Goal: Information Seeking & Learning: Learn about a topic

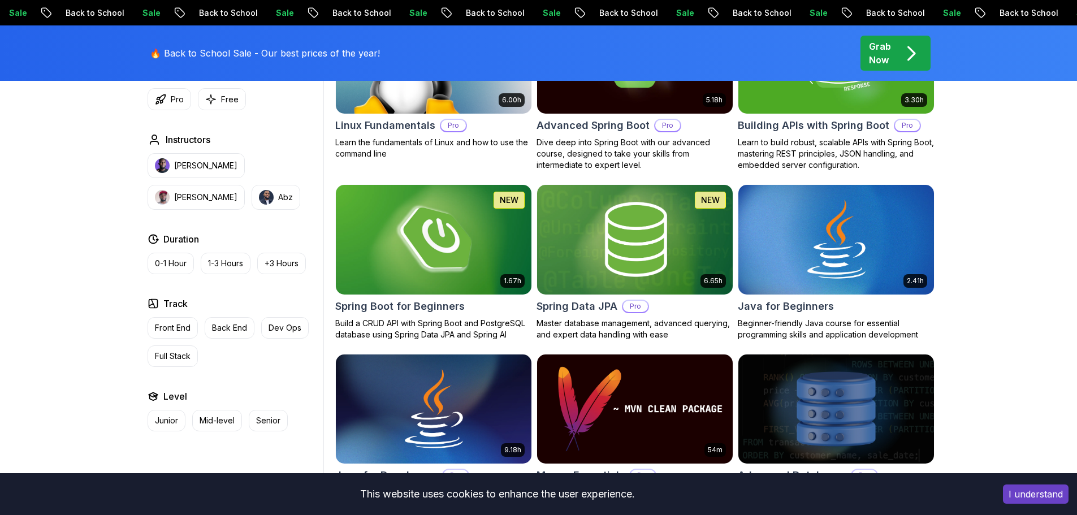
scroll to position [452, 0]
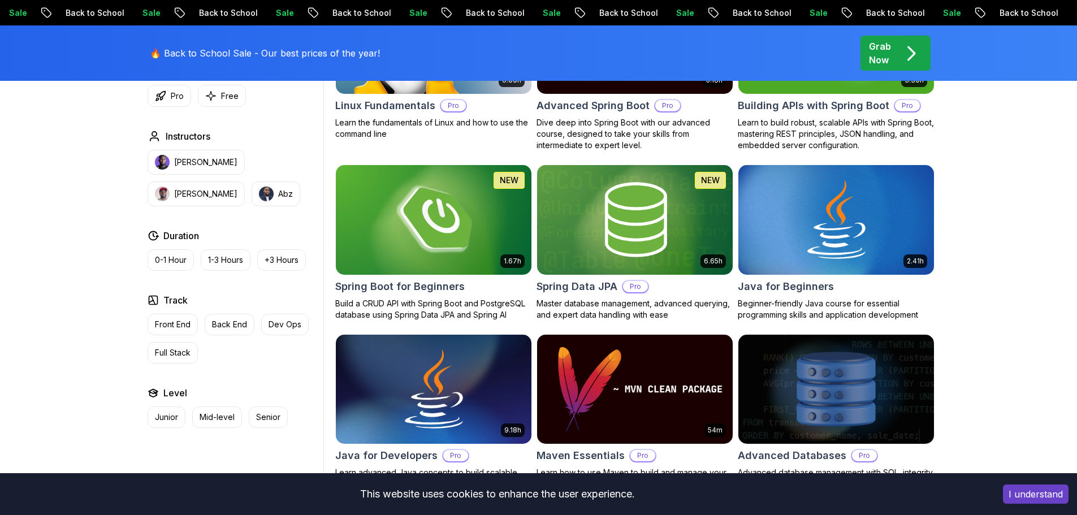
click at [458, 272] on img at bounding box center [433, 219] width 205 height 115
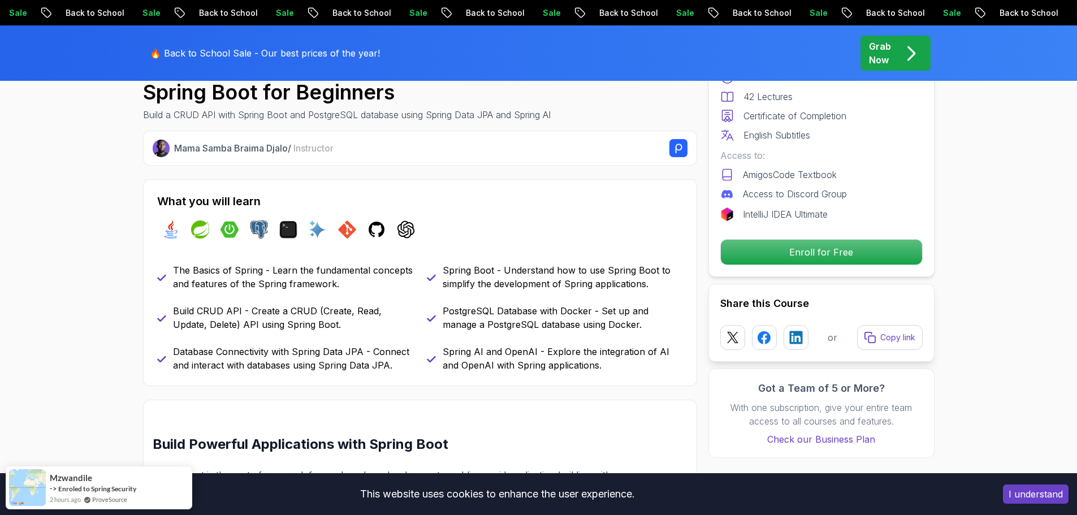
scroll to position [396, 0]
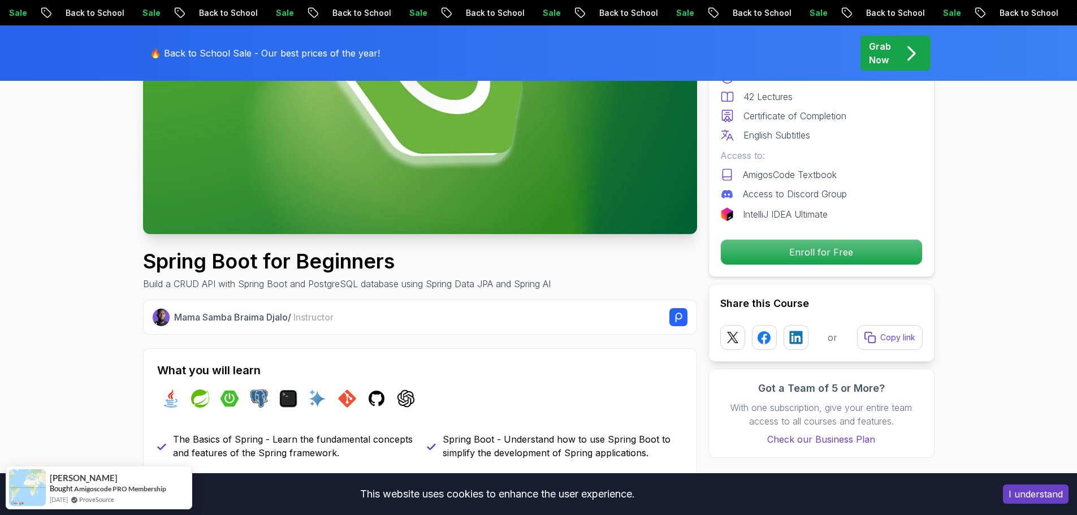
scroll to position [0, 0]
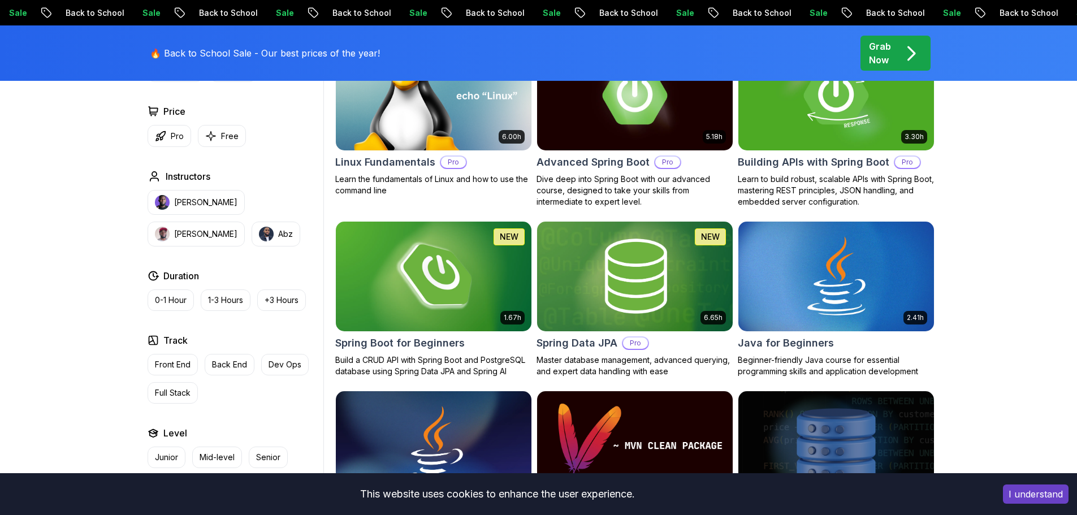
scroll to position [339, 0]
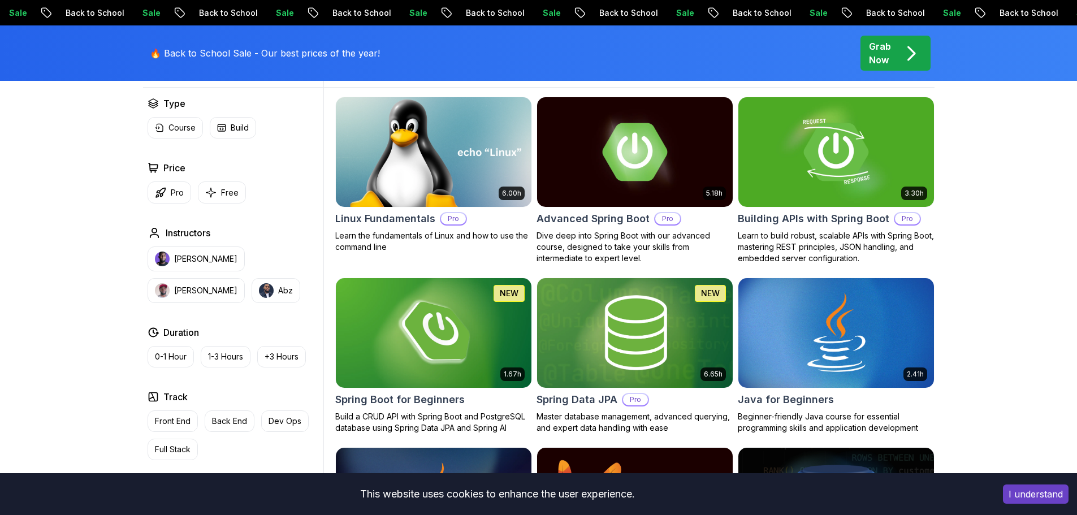
click at [397, 220] on h2 "Linux Fundamentals" at bounding box center [385, 219] width 100 height 16
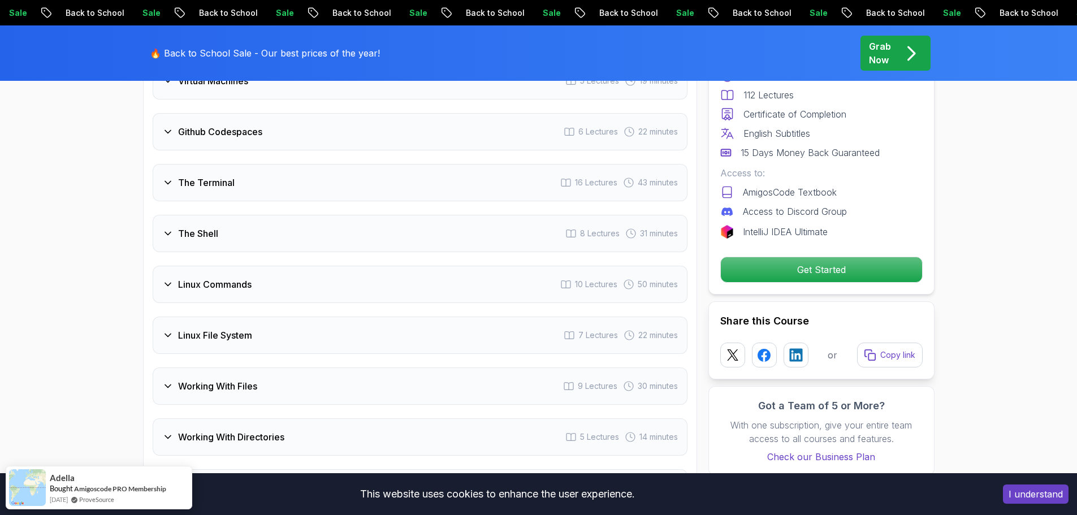
scroll to position [1922, 0]
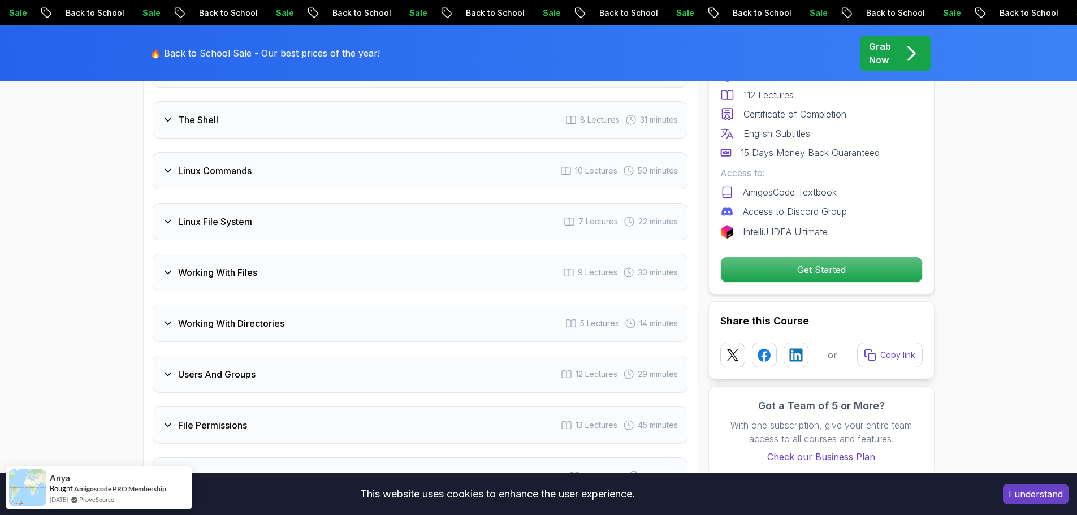
click at [229, 274] on h3 "Working With Files" at bounding box center [217, 273] width 79 height 14
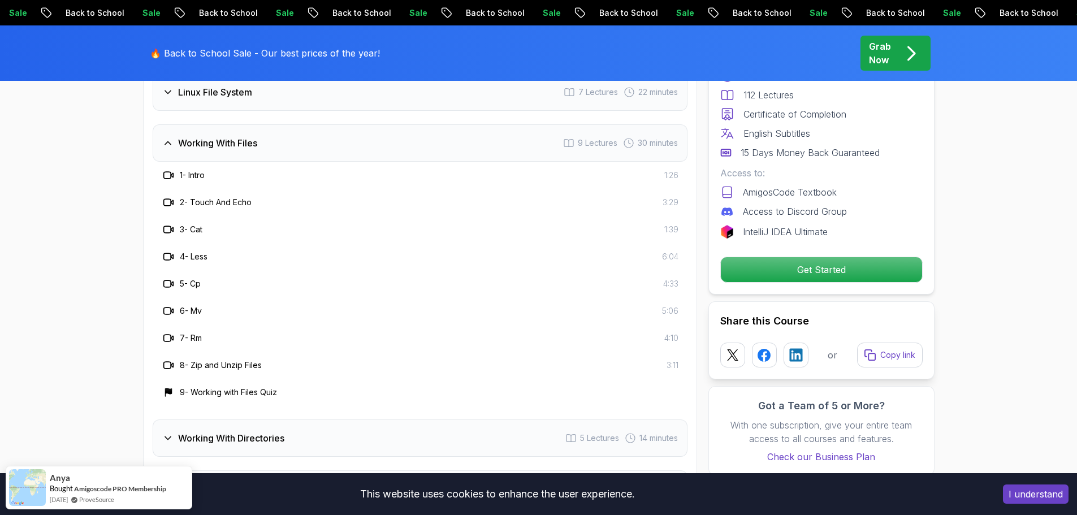
scroll to position [1952, 0]
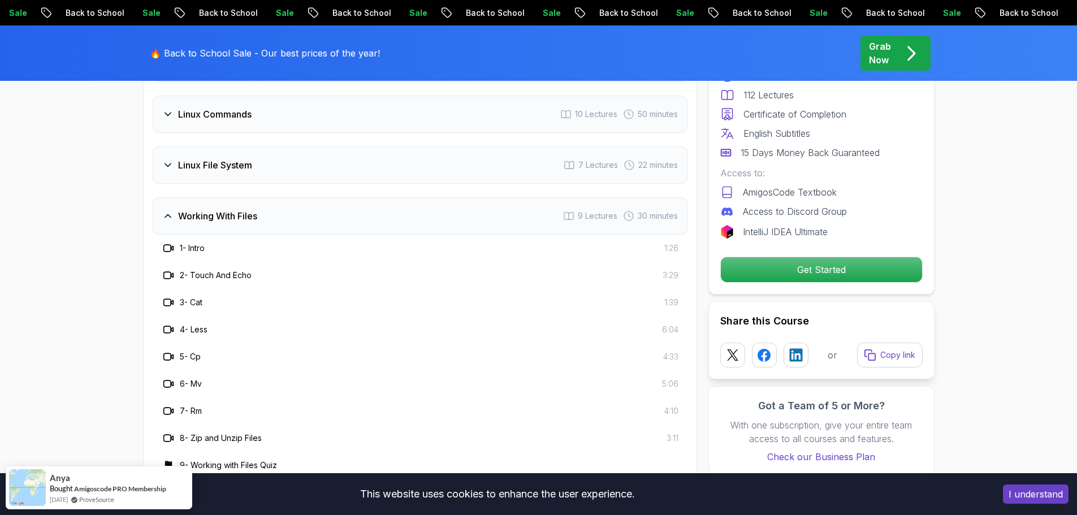
click at [200, 213] on h3 "Working With Files" at bounding box center [217, 216] width 79 height 14
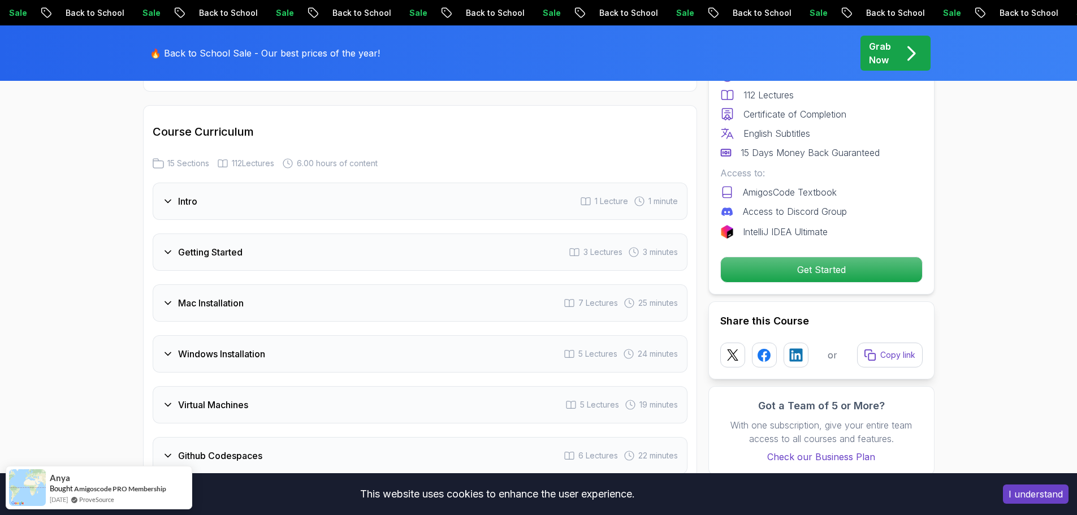
scroll to position [1443, 0]
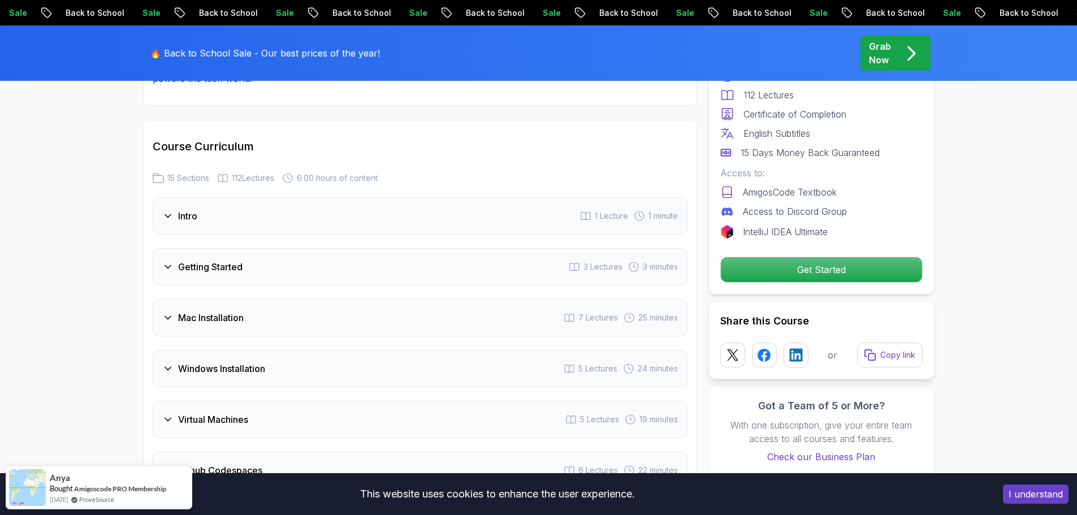
click at [177, 213] on div "Intro" at bounding box center [179, 216] width 35 height 14
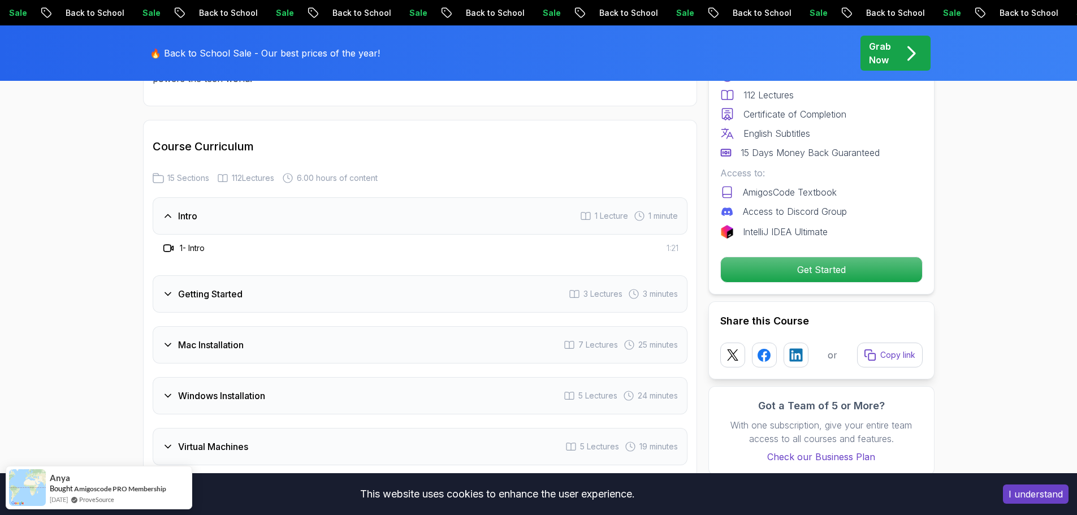
click at [177, 213] on div "Intro" at bounding box center [179, 216] width 35 height 14
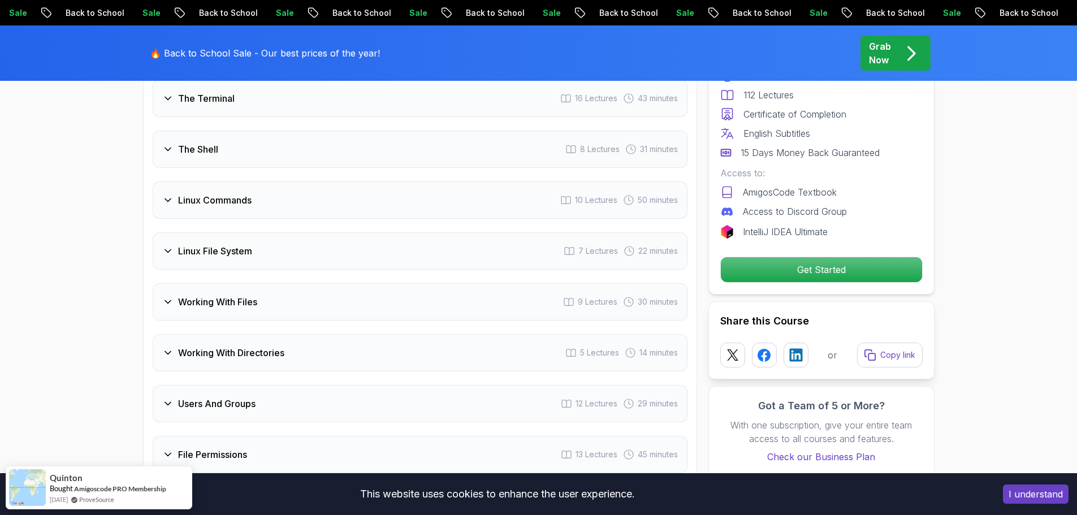
scroll to position [2121, 0]
